Goal: Task Accomplishment & Management: Use online tool/utility

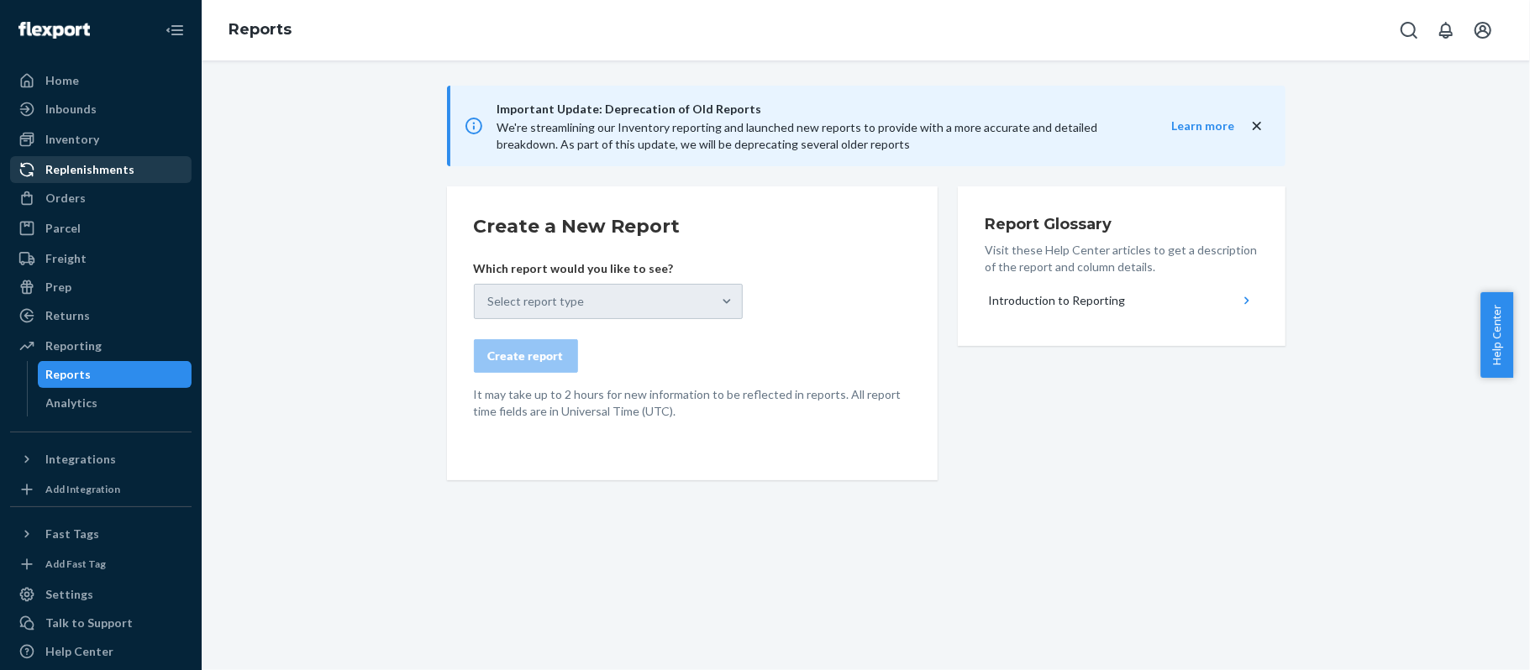
click at [97, 161] on div "Replenishments" at bounding box center [89, 169] width 89 height 17
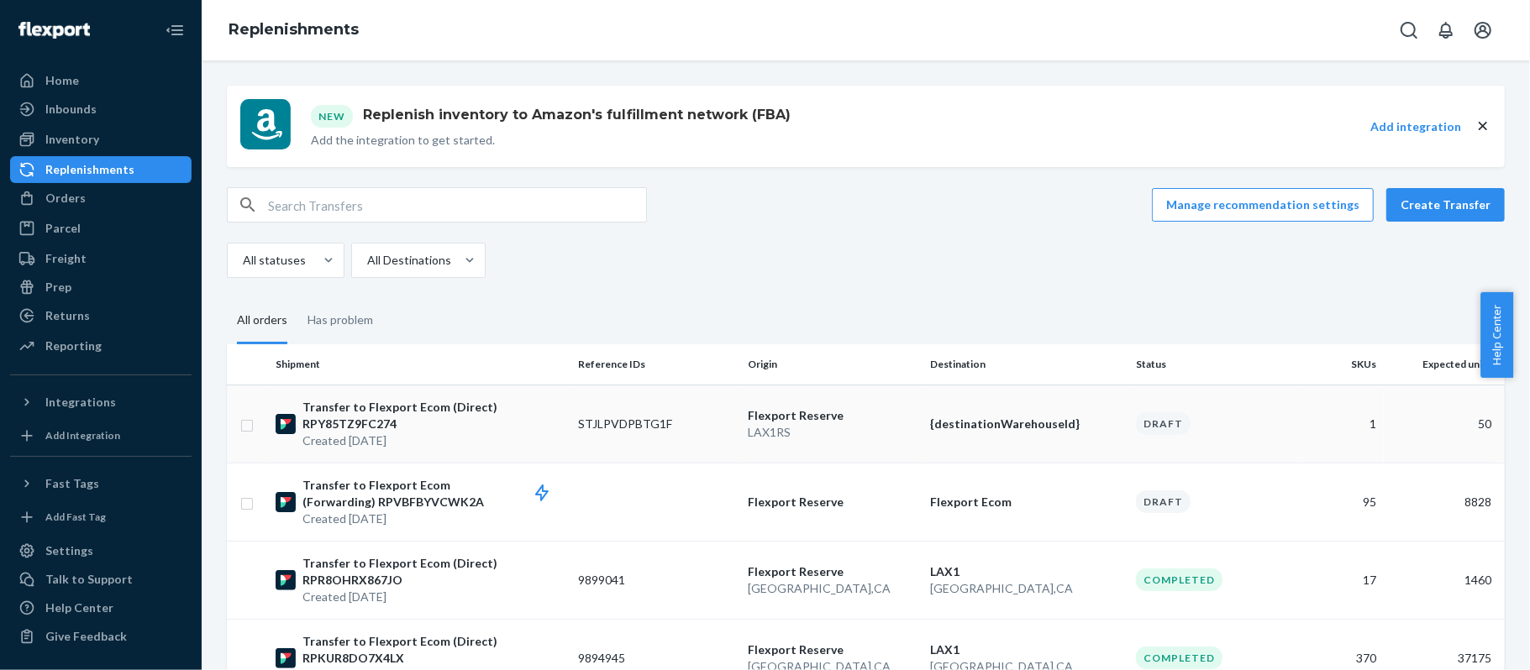
click at [498, 428] on p "Transfer to Flexport Ecom (Direct) RPY85TZ9FC274" at bounding box center [433, 416] width 263 height 34
click at [423, 408] on p "Transfer to Flexport Ecom (Direct) RPY85TZ9FC274" at bounding box center [433, 416] width 263 height 34
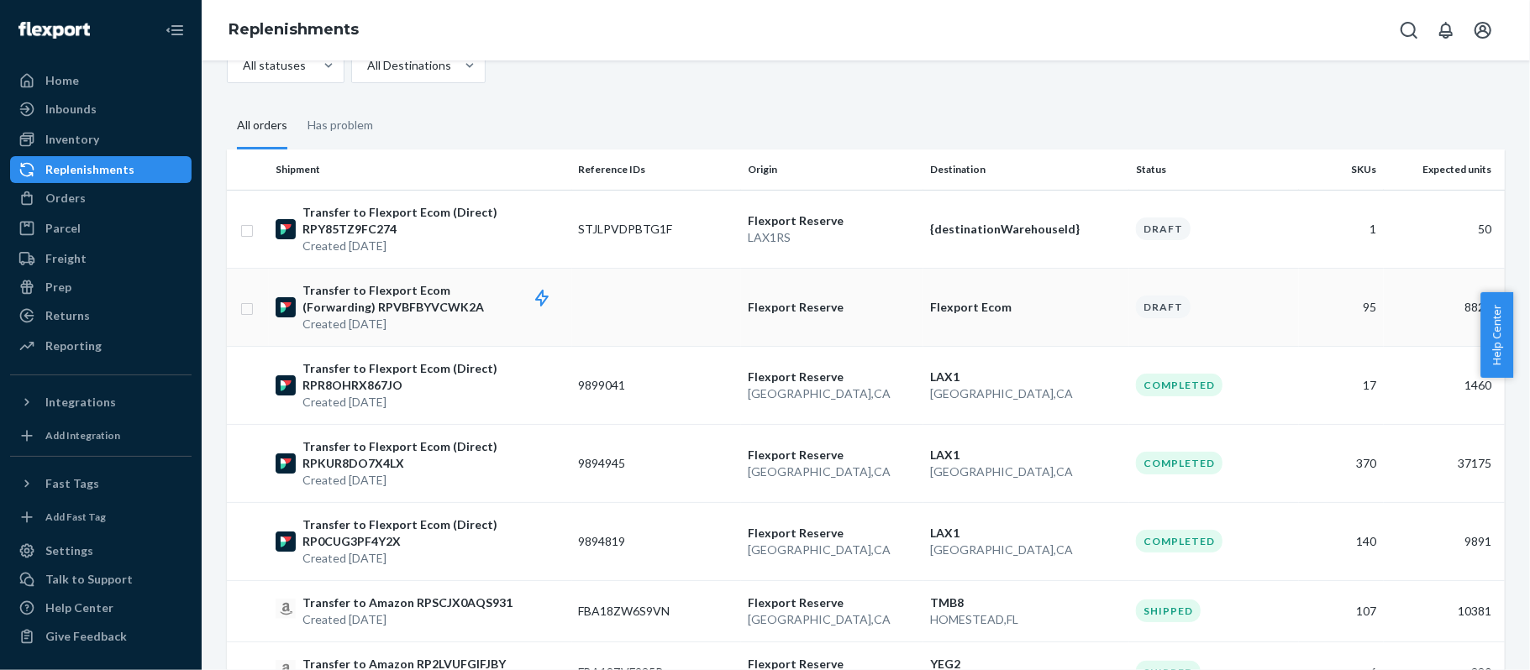
scroll to position [223, 0]
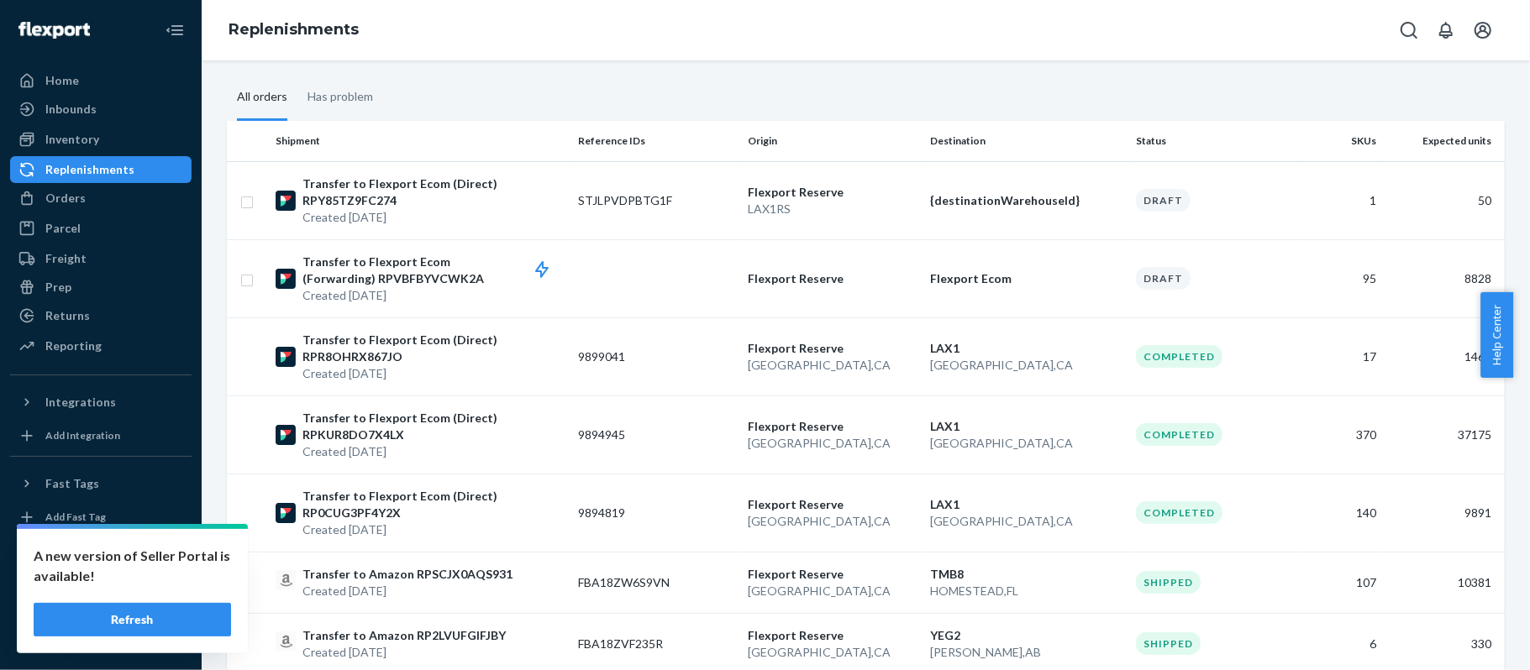
click at [141, 623] on button "Refresh" at bounding box center [132, 620] width 197 height 34
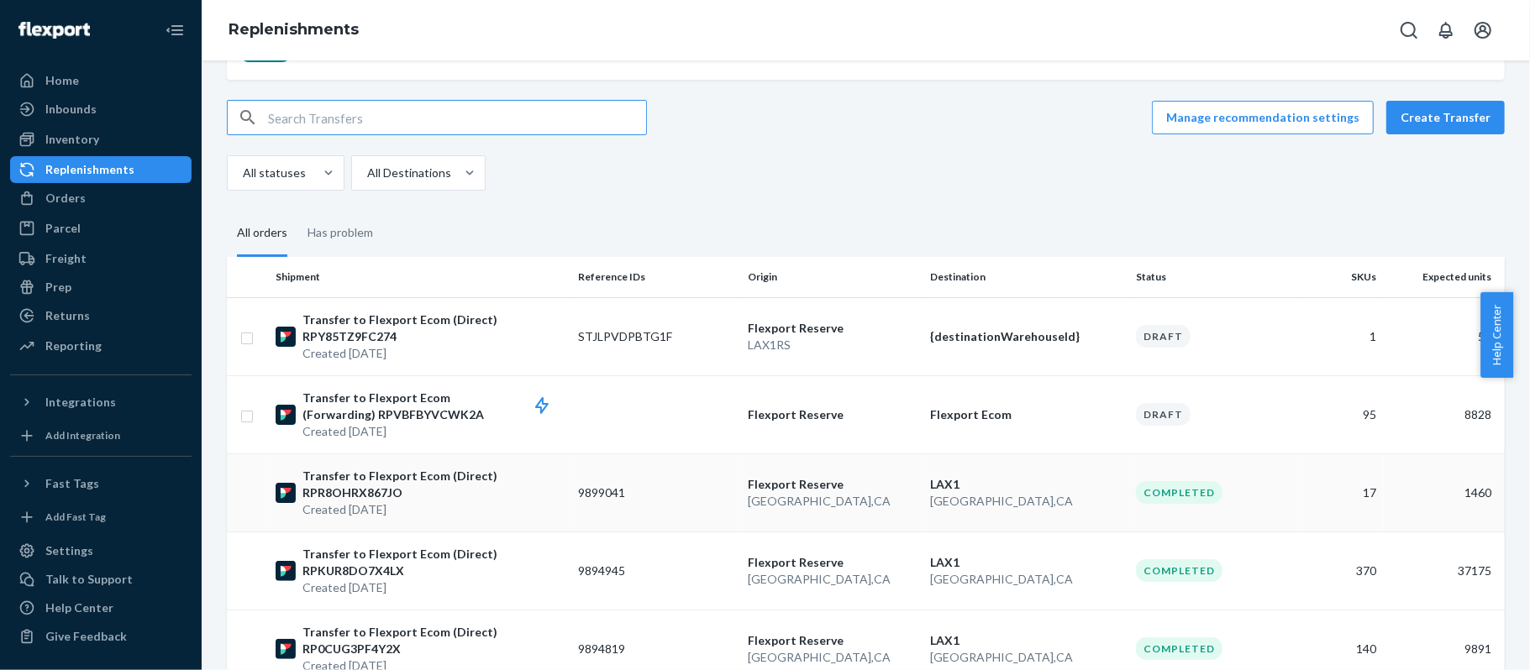
scroll to position [112, 0]
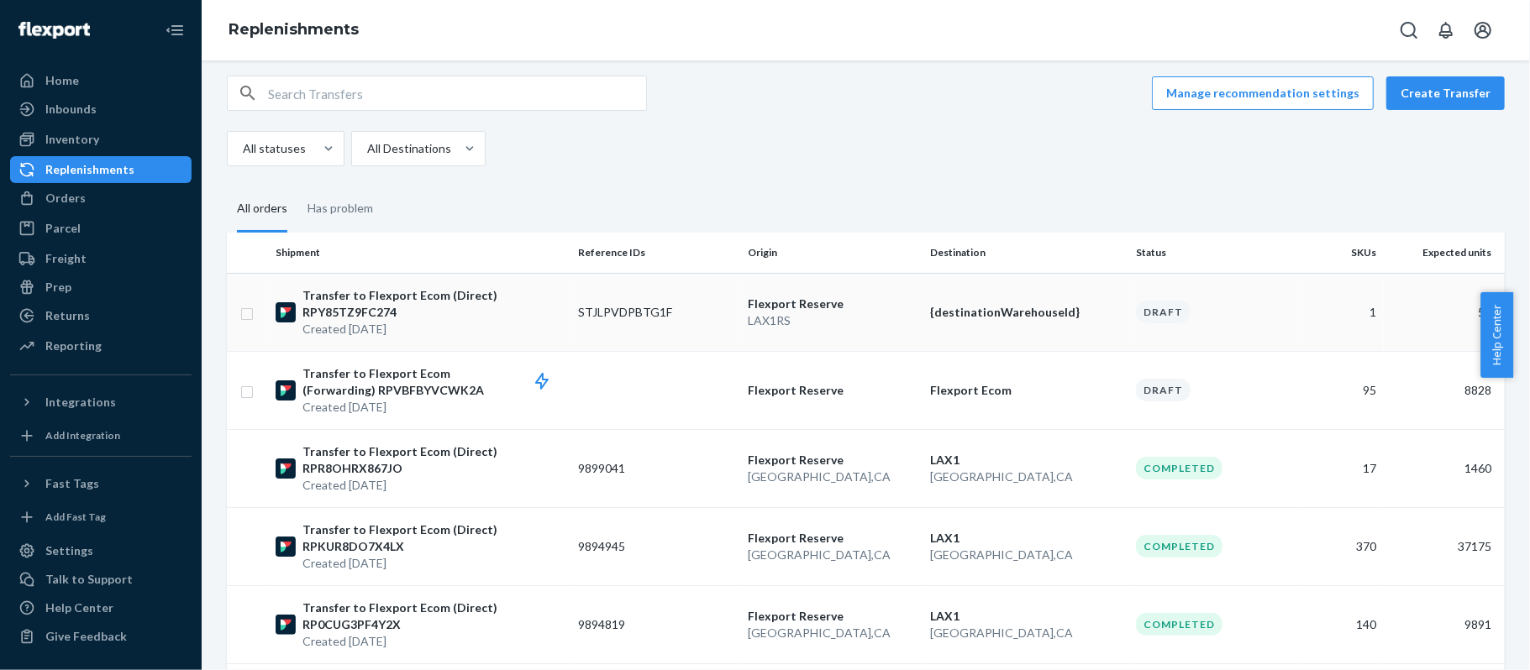
click at [572, 321] on td "STJLPVDPBTG1F" at bounding box center [657, 312] width 170 height 78
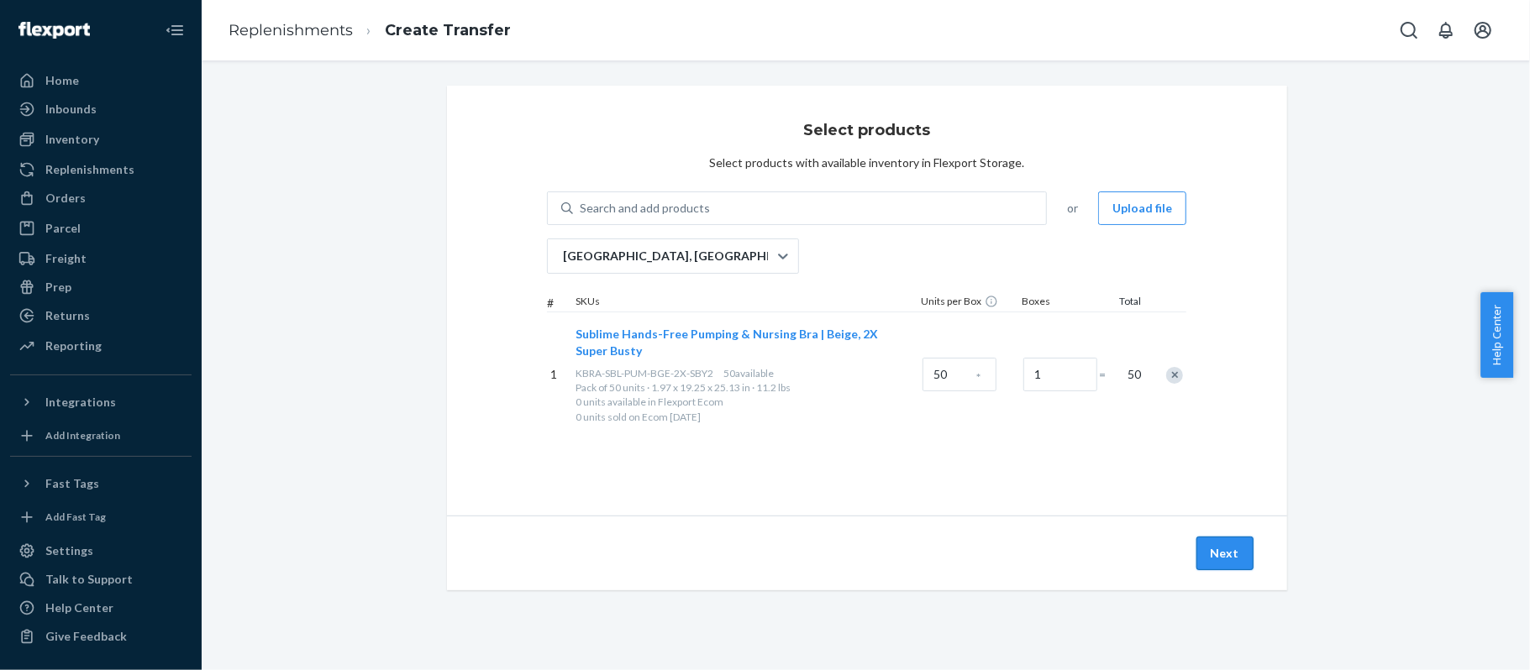
click at [1244, 562] on button "Next" at bounding box center [1224, 554] width 57 height 34
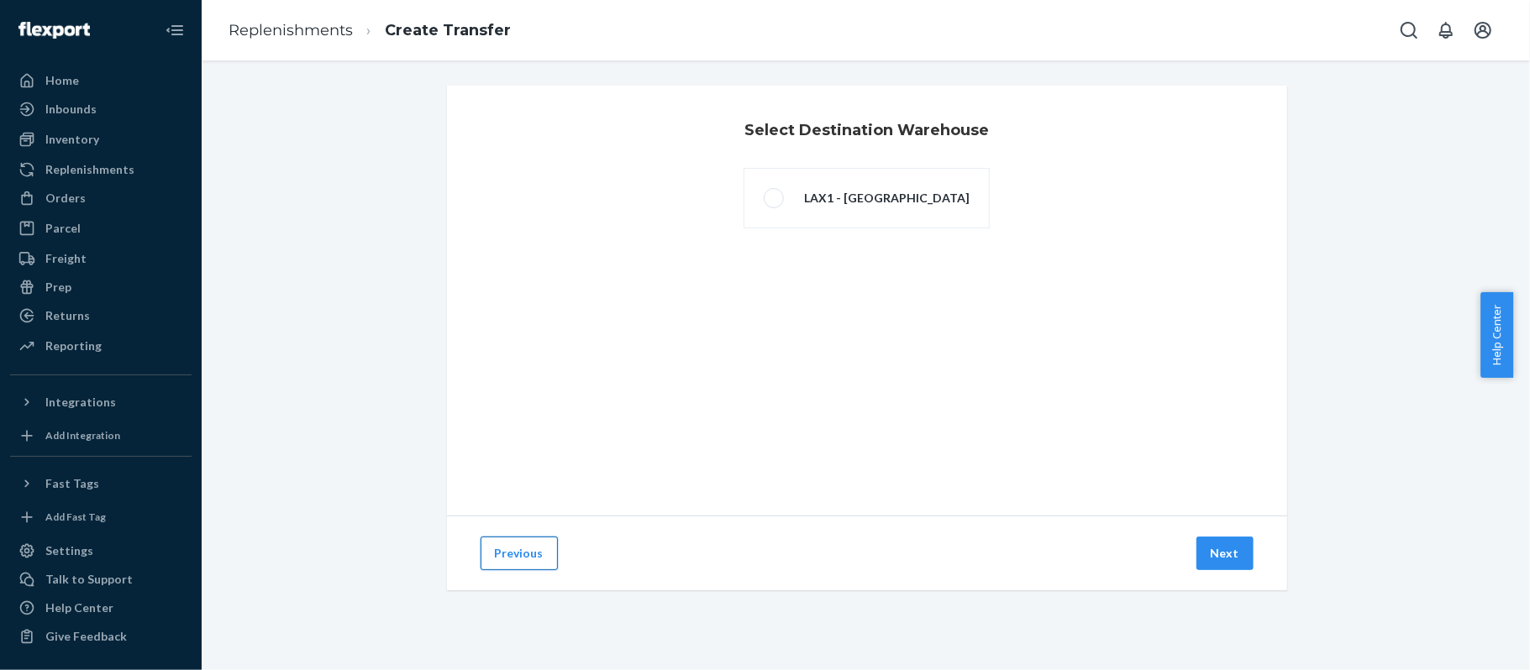
click at [512, 551] on button "Previous" at bounding box center [518, 554] width 77 height 34
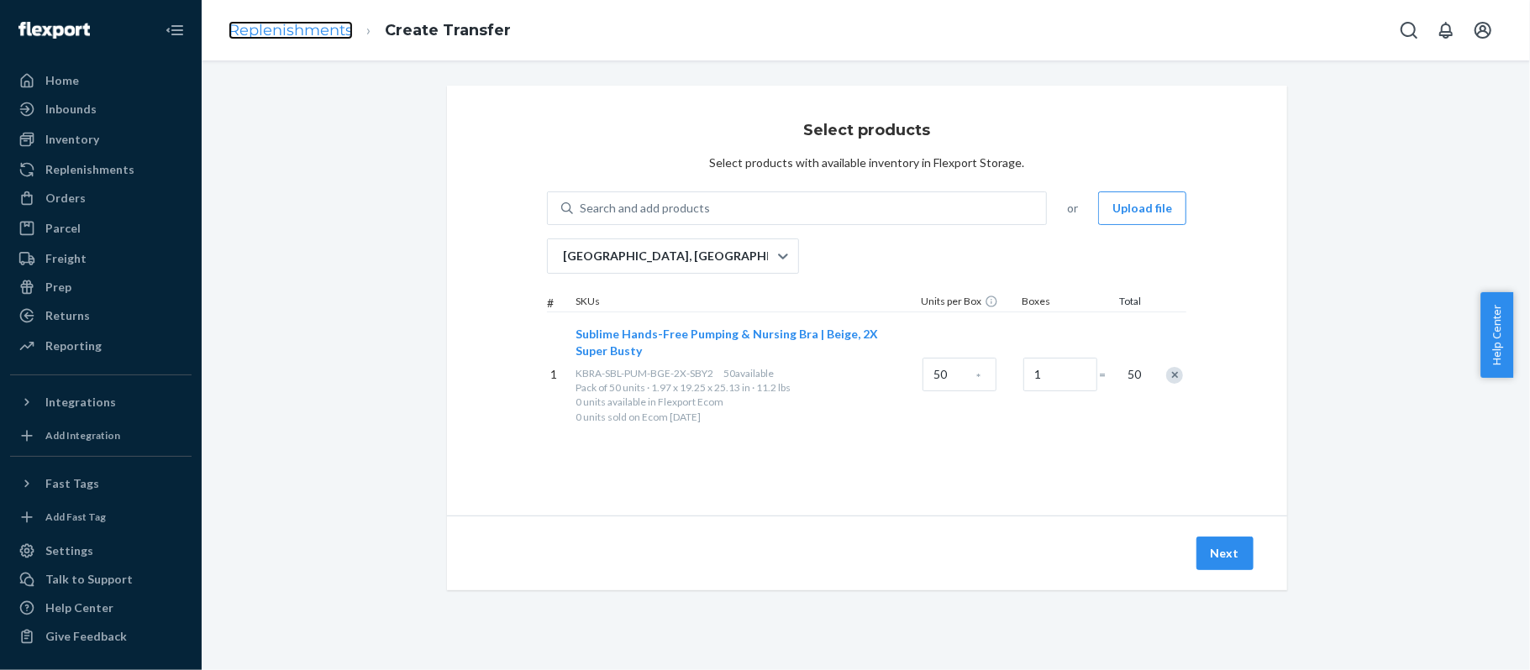
click at [319, 34] on link "Replenishments" at bounding box center [290, 30] width 124 height 18
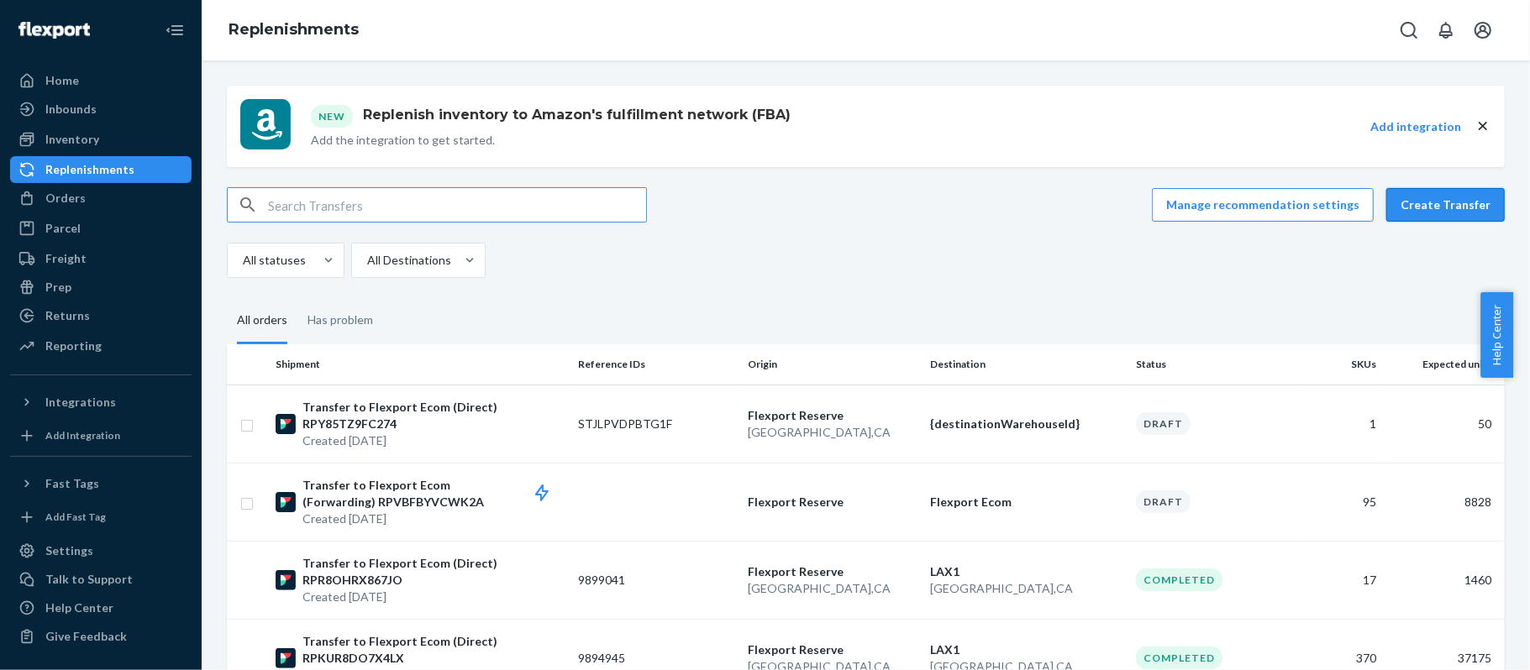
click at [1421, 222] on button "Create Transfer" at bounding box center [1445, 205] width 118 height 34
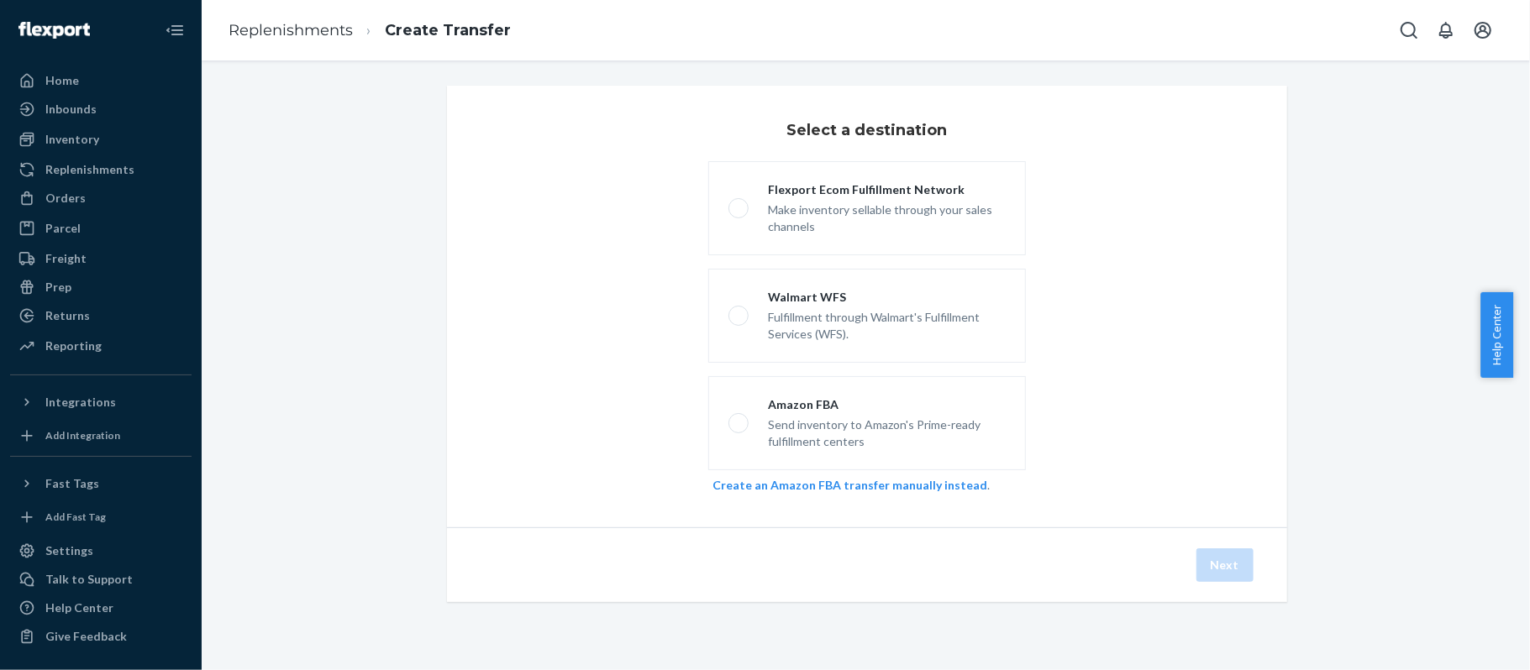
click at [1422, 216] on div "Select a destination Flexport Ecom Fulfillment Network Make inventory sellable …" at bounding box center [865, 364] width 1303 height 557
click at [895, 236] on label "Flexport Ecom Fulfillment Network Make inventory sellable through your sales ch…" at bounding box center [867, 208] width 318 height 94
click at [739, 214] on input "Flexport Ecom Fulfillment Network Make inventory sellable through your sales ch…" at bounding box center [733, 208] width 11 height 11
radio input "true"
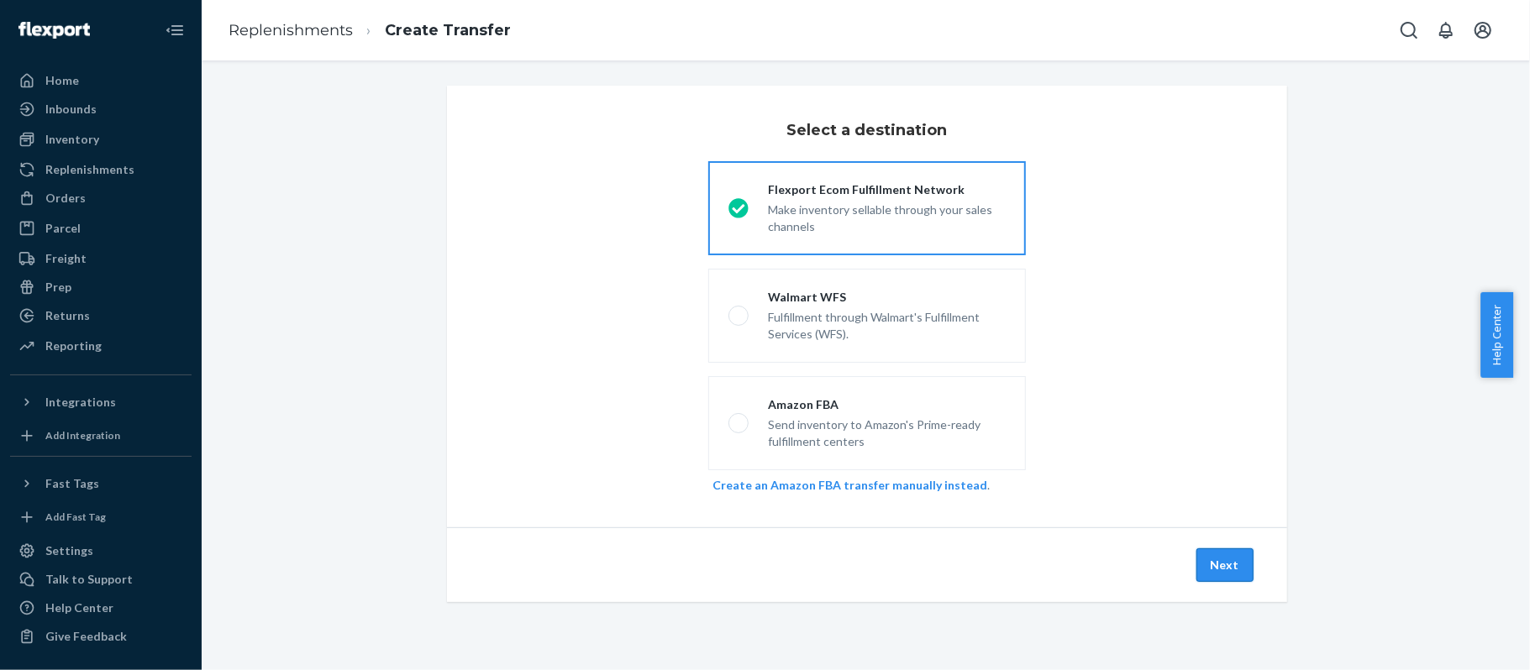
click at [1218, 561] on button "Next" at bounding box center [1224, 566] width 57 height 34
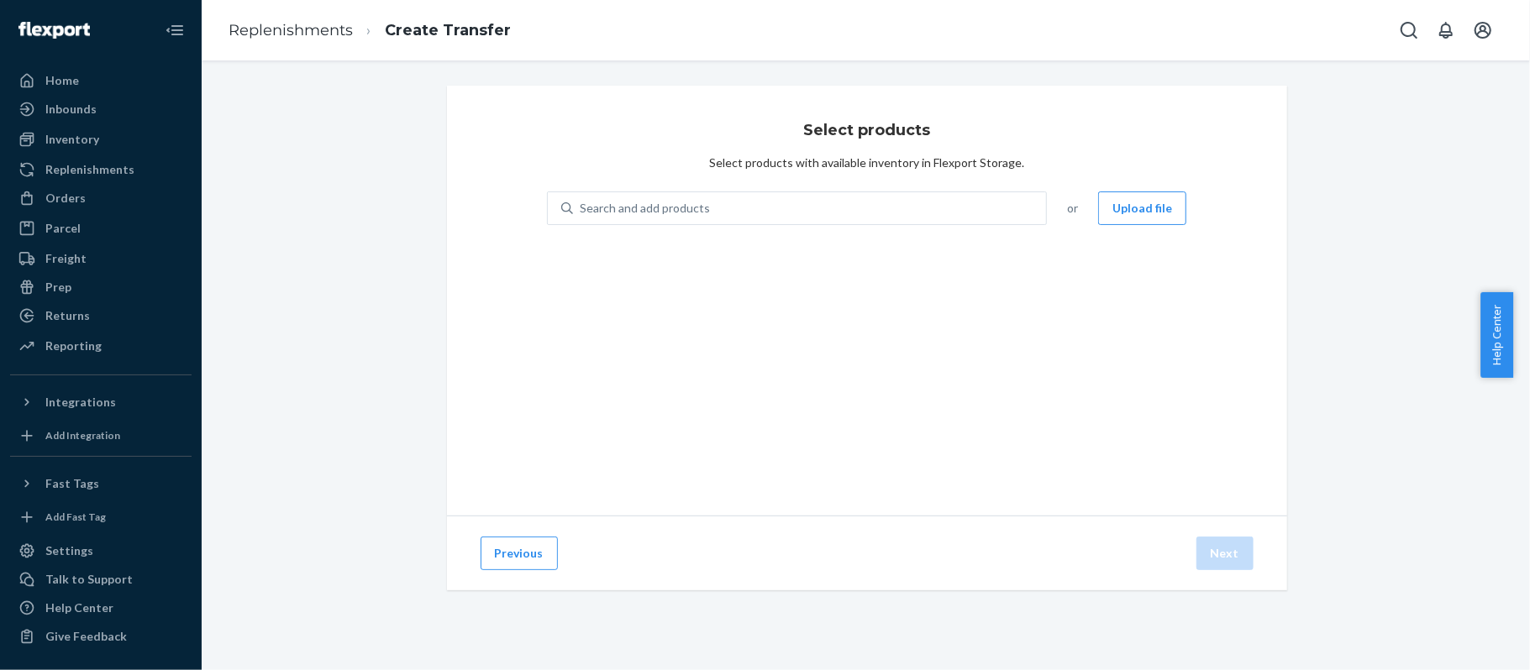
click at [0, 501] on div "Home Inbounds Shipping Plans Problems Inventory Products Branded Packaging Repl…" at bounding box center [101, 335] width 202 height 670
